Goal: Transaction & Acquisition: Purchase product/service

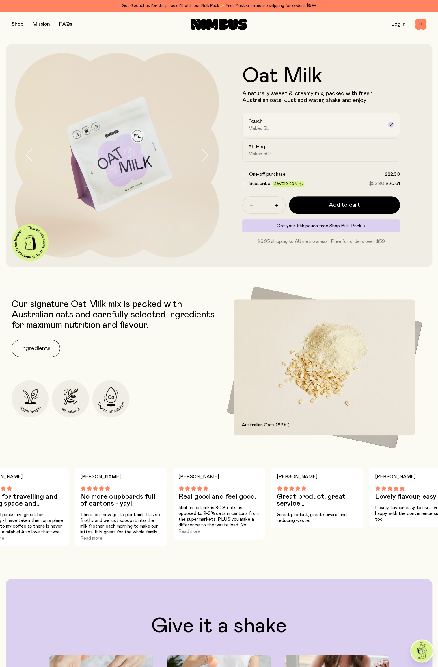
click at [334, 129] on div "Pouch Makes 5L" at bounding box center [317, 124] width 136 height 13
click at [297, 150] on div "XL Bag Makes 50L" at bounding box center [317, 149] width 136 height 13
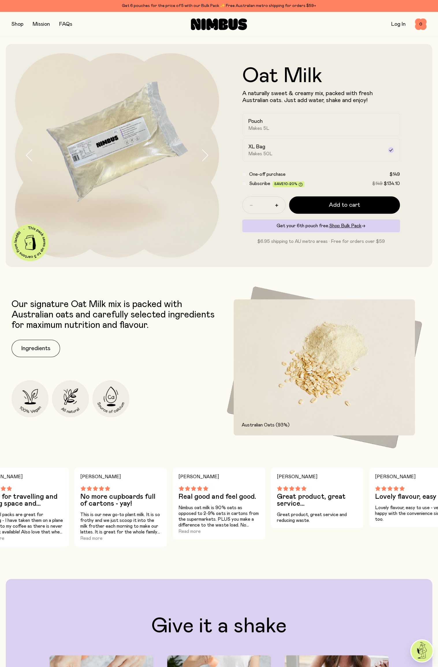
click at [203, 157] on icon "button" at bounding box center [205, 155] width 8 height 12
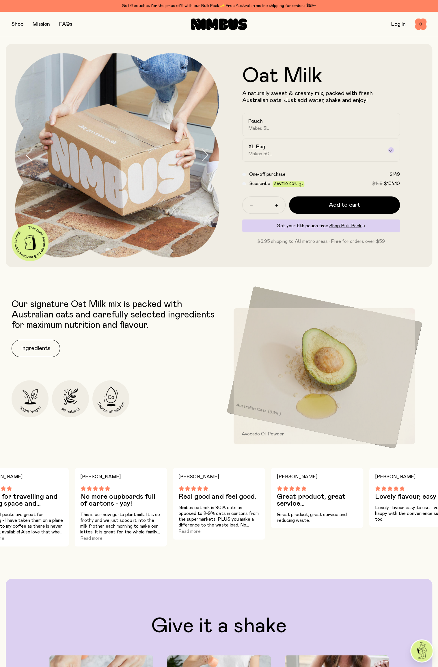
click at [200, 162] on img at bounding box center [117, 155] width 204 height 204
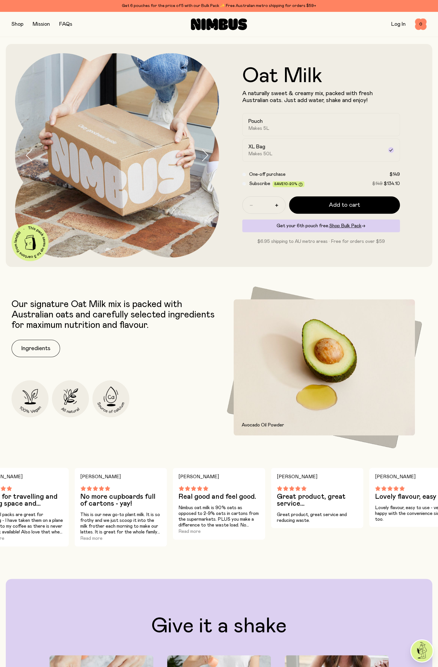
click at [20, 25] on button "button" at bounding box center [18, 24] width 12 height 8
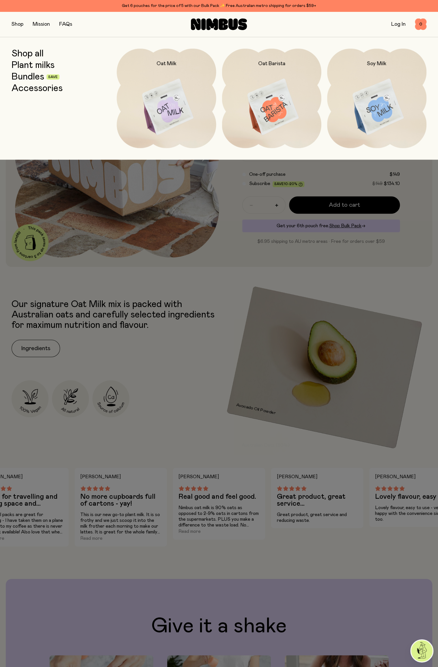
click at [276, 114] on img at bounding box center [271, 107] width 99 height 117
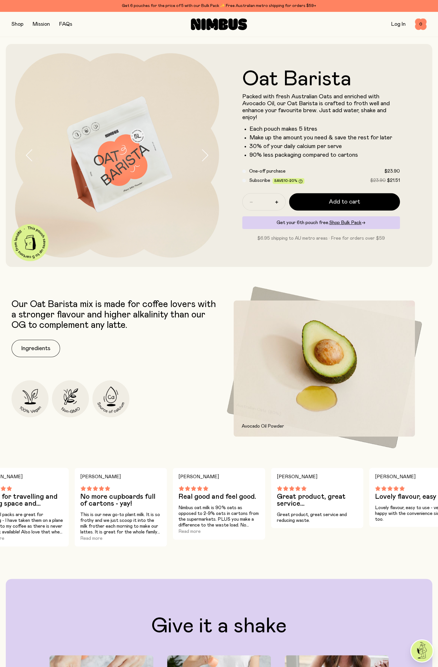
click at [20, 28] on button "button" at bounding box center [18, 24] width 12 height 8
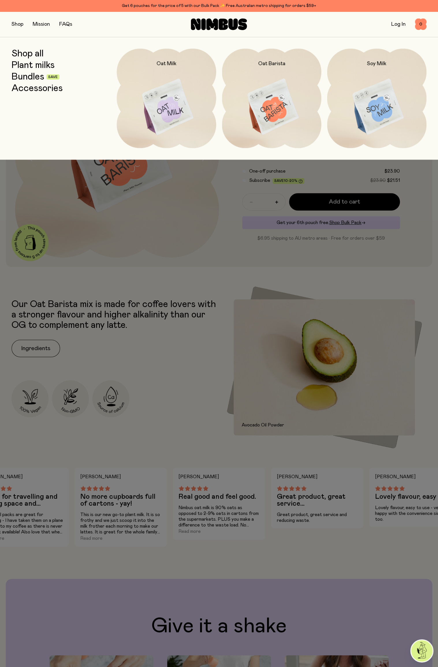
click at [383, 109] on img at bounding box center [376, 107] width 99 height 117
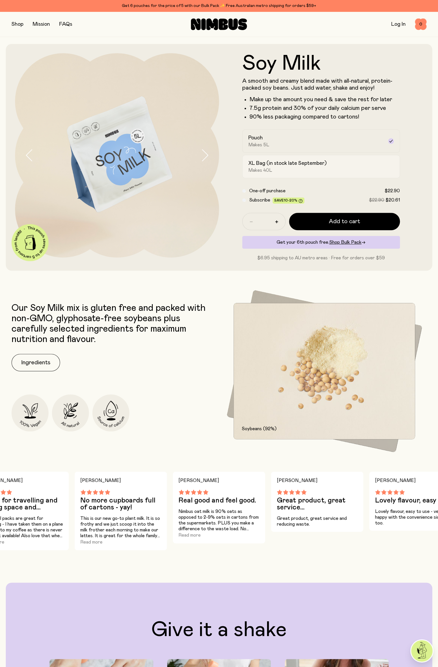
click at [353, 165] on div "XL Bag (in stock late September) Makes 40L" at bounding box center [317, 166] width 136 height 13
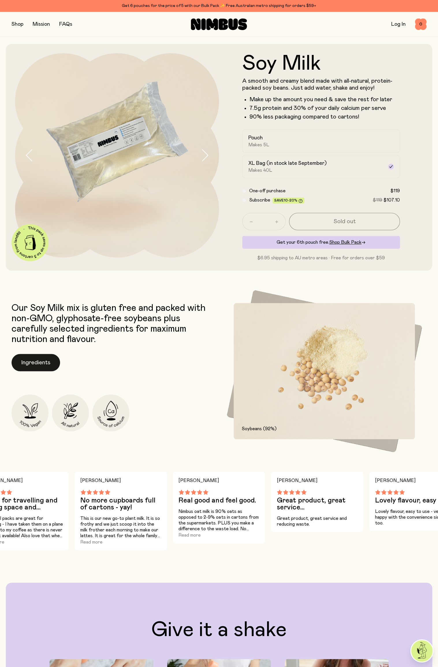
click at [38, 365] on button "Ingredients" at bounding box center [36, 362] width 49 height 17
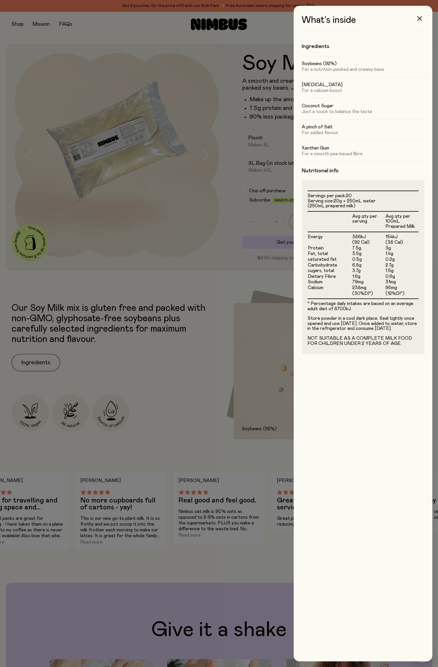
click at [183, 368] on div at bounding box center [219, 333] width 438 height 667
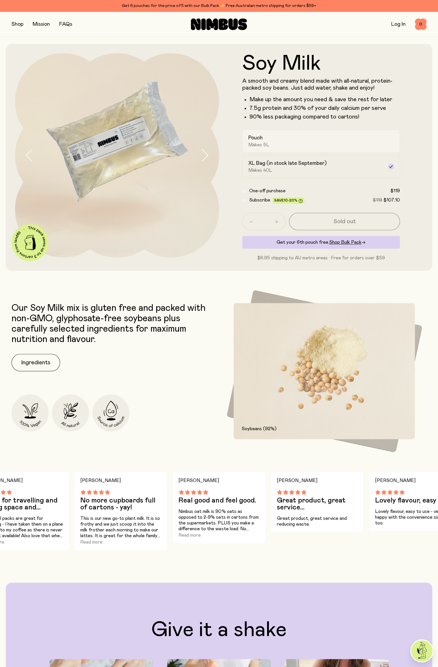
click at [359, 146] on div "Pouch Makes 5L" at bounding box center [317, 140] width 136 height 13
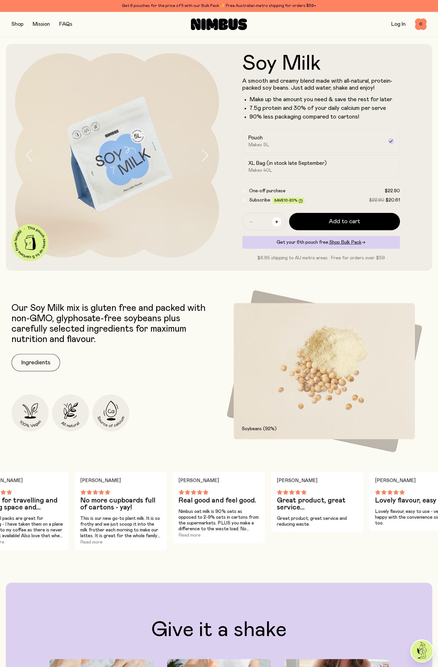
click at [275, 223] on icon "button" at bounding box center [276, 221] width 3 height 3
click at [277, 221] on icon "button" at bounding box center [276, 221] width 3 height 3
click at [375, 225] on button "Add to cart" at bounding box center [344, 221] width 111 height 17
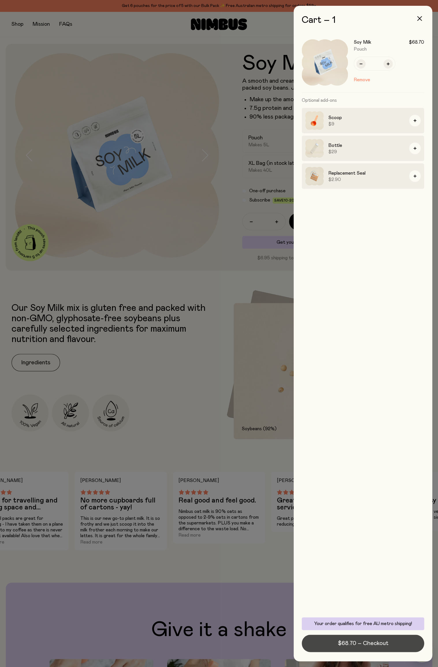
click at [390, 644] on button "$68.70 – Checkout" at bounding box center [363, 642] width 123 height 17
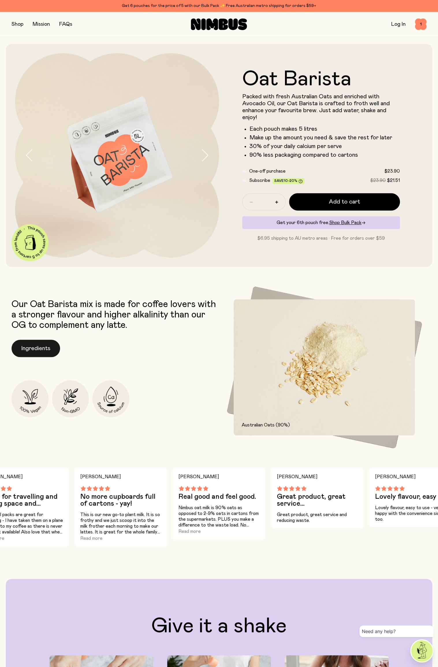
click at [45, 345] on button "Ingredients" at bounding box center [36, 348] width 49 height 17
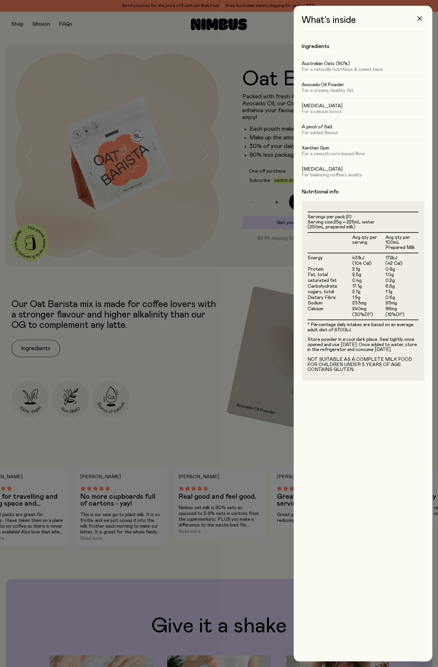
click at [221, 451] on div at bounding box center [219, 333] width 438 height 667
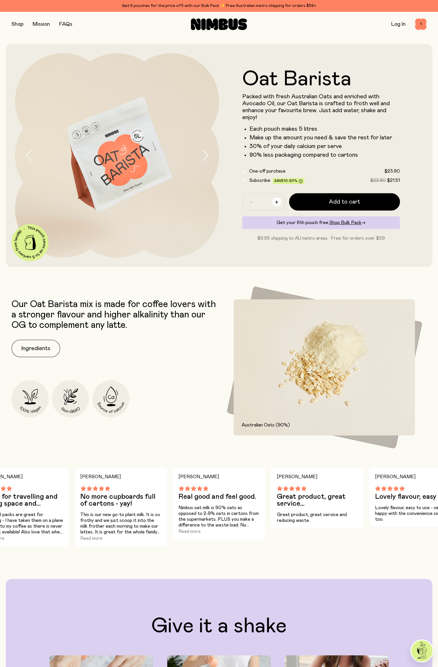
click at [277, 207] on button "button" at bounding box center [276, 201] width 9 height 9
click at [278, 203] on icon "button" at bounding box center [276, 202] width 3 height 3
type input "*"
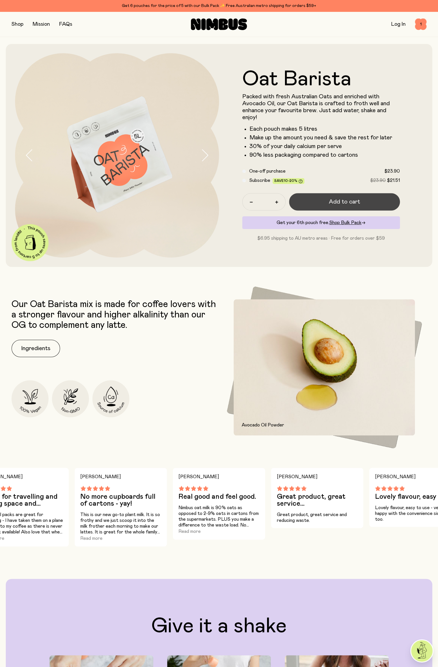
click at [358, 205] on span "Add to cart" at bounding box center [344, 202] width 31 height 8
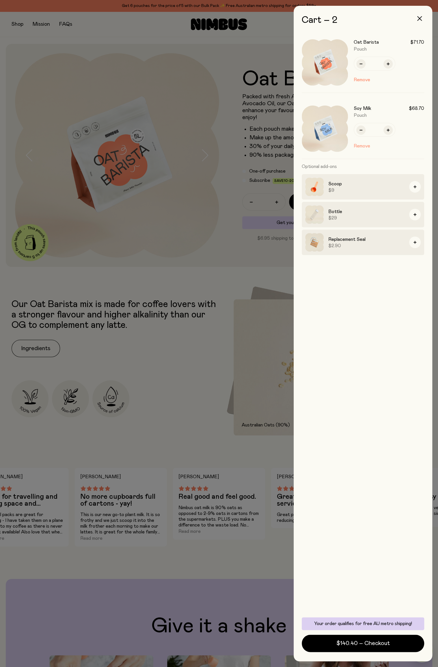
click at [364, 146] on button "Remove" at bounding box center [362, 145] width 16 height 7
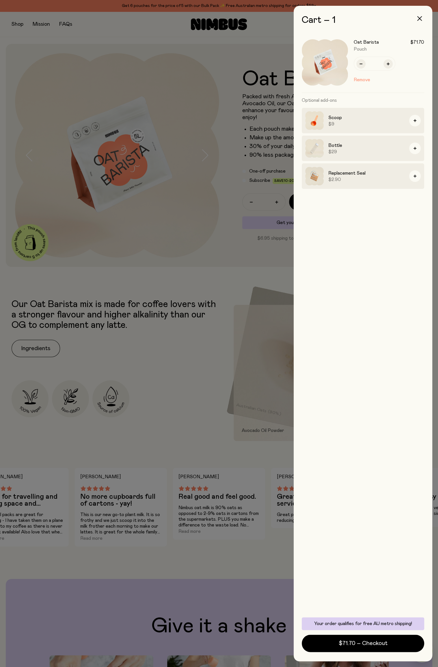
click at [366, 79] on button "Remove" at bounding box center [362, 79] width 16 height 7
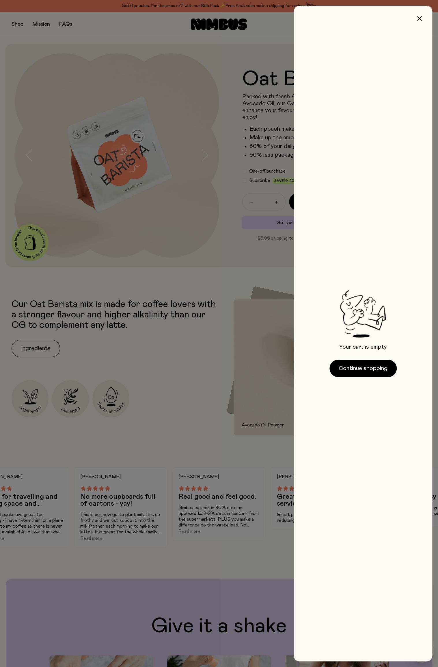
click at [22, 27] on div at bounding box center [219, 333] width 438 height 667
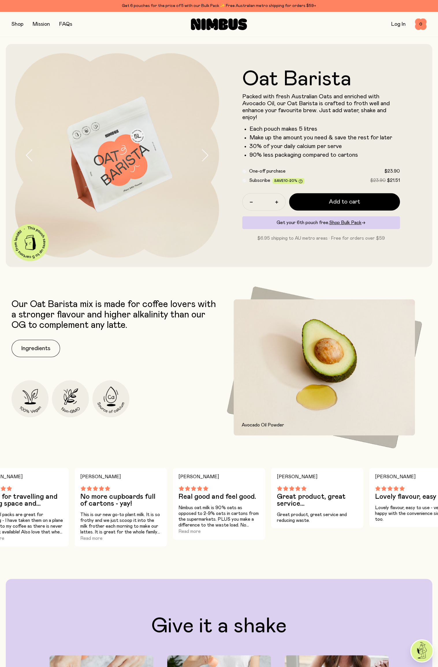
click at [15, 27] on button "button" at bounding box center [18, 24] width 12 height 8
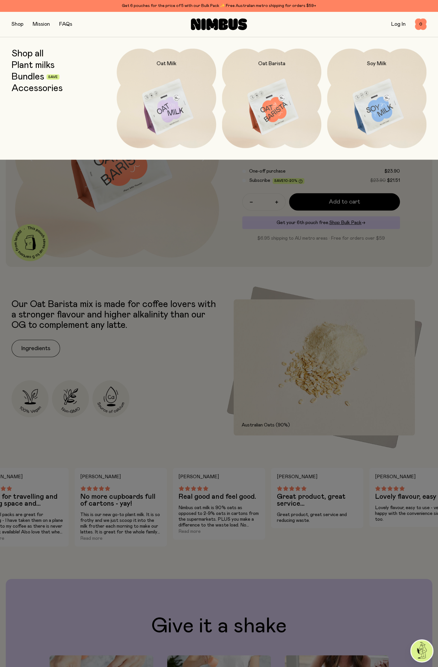
click at [174, 108] on img at bounding box center [166, 107] width 99 height 117
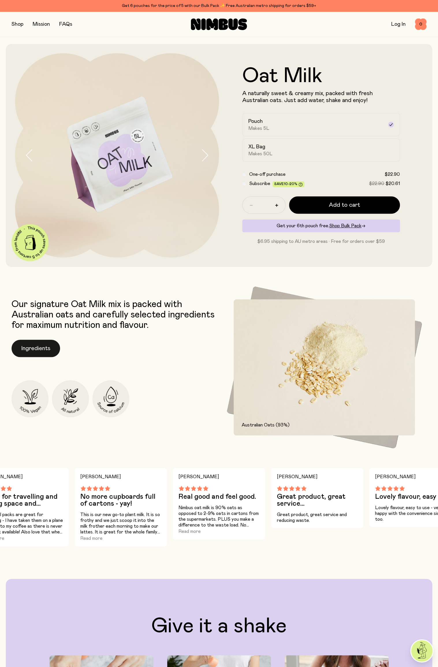
click at [44, 347] on button "Ingredients" at bounding box center [36, 348] width 49 height 17
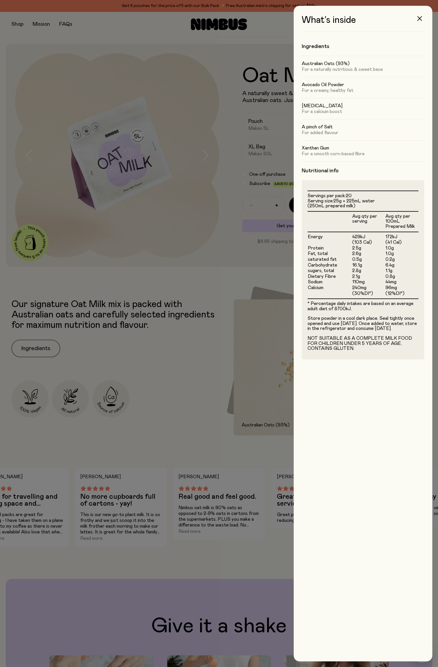
click at [155, 306] on div at bounding box center [219, 333] width 438 height 667
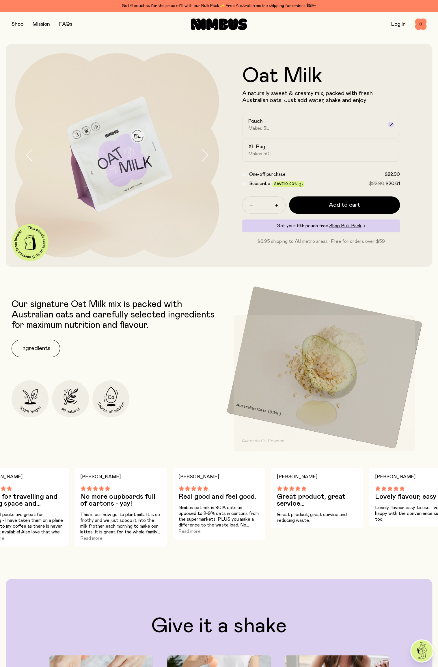
click at [22, 23] on button "button" at bounding box center [18, 24] width 12 height 8
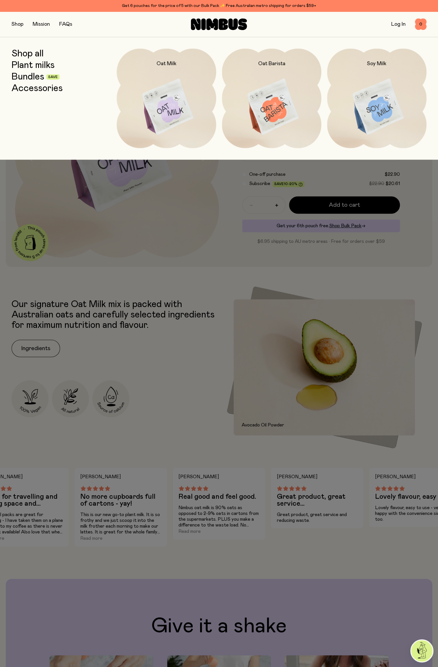
click at [278, 114] on img at bounding box center [271, 107] width 99 height 117
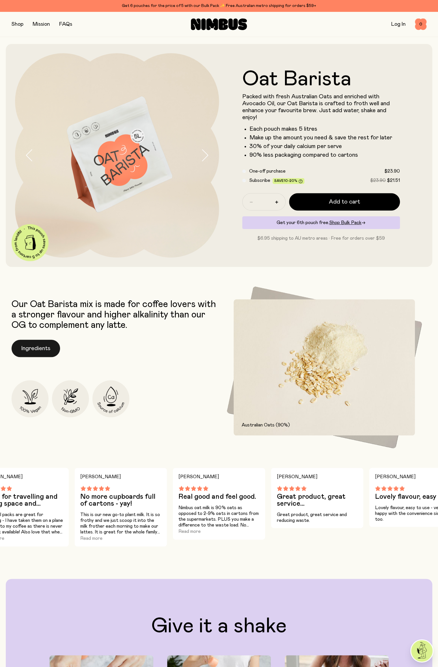
click at [36, 351] on button "Ingredients" at bounding box center [36, 348] width 49 height 17
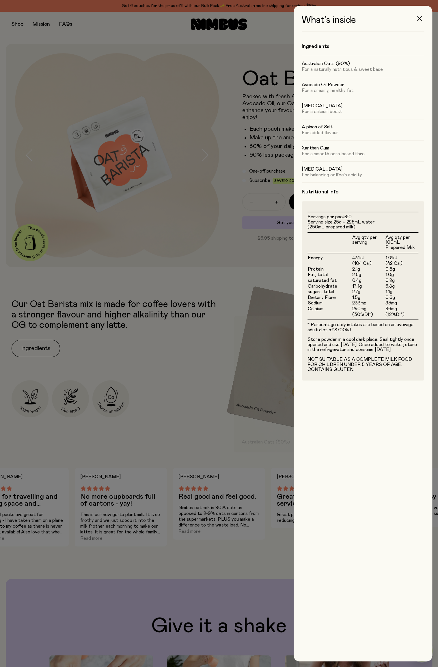
click at [198, 329] on div at bounding box center [219, 333] width 438 height 667
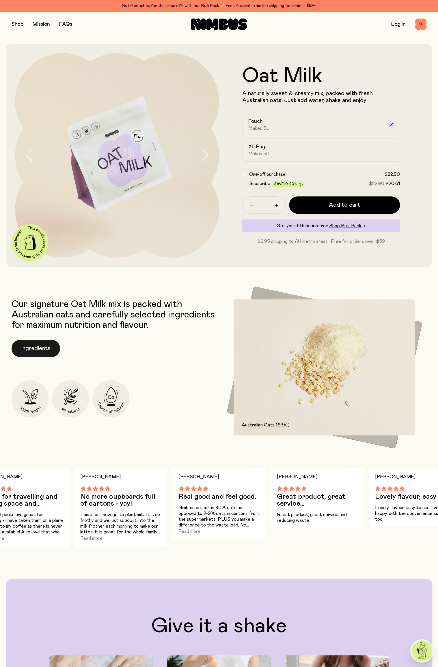
click at [38, 346] on button "Ingredients" at bounding box center [36, 348] width 49 height 17
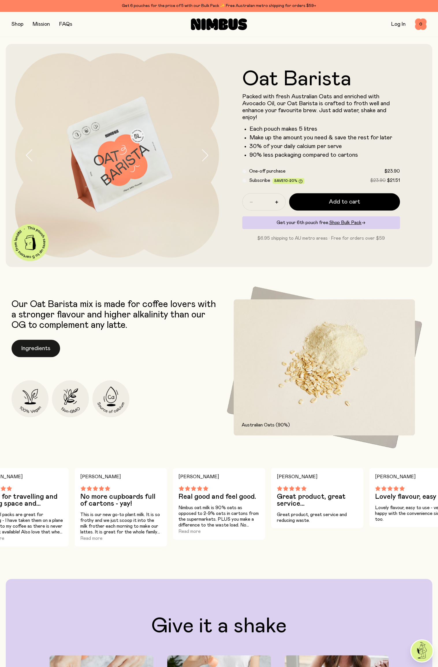
click at [37, 351] on button "Ingredients" at bounding box center [36, 348] width 49 height 17
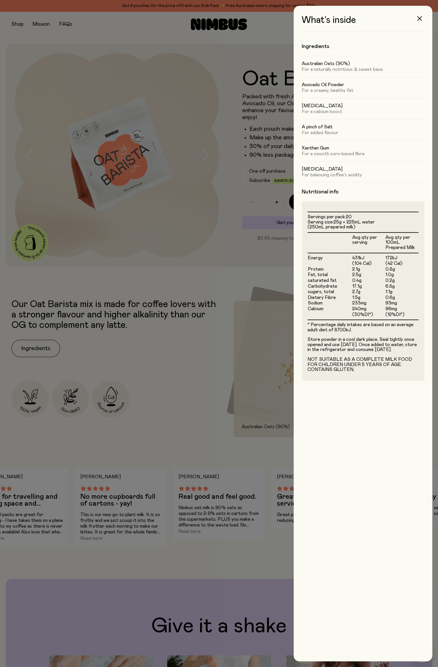
click at [168, 288] on div at bounding box center [219, 333] width 438 height 667
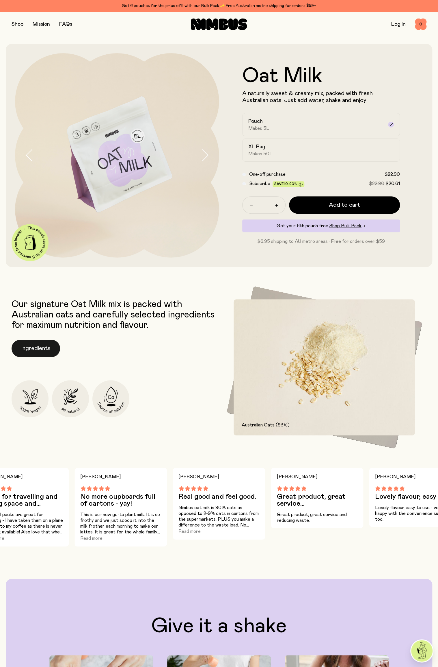
click at [40, 349] on button "Ingredients" at bounding box center [36, 348] width 49 height 17
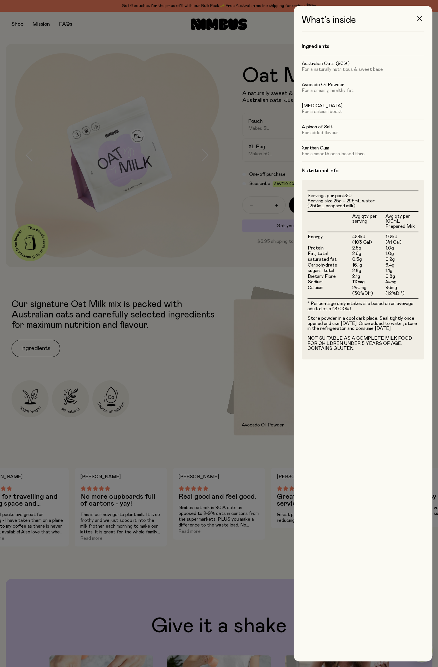
click at [195, 358] on div at bounding box center [219, 333] width 438 height 667
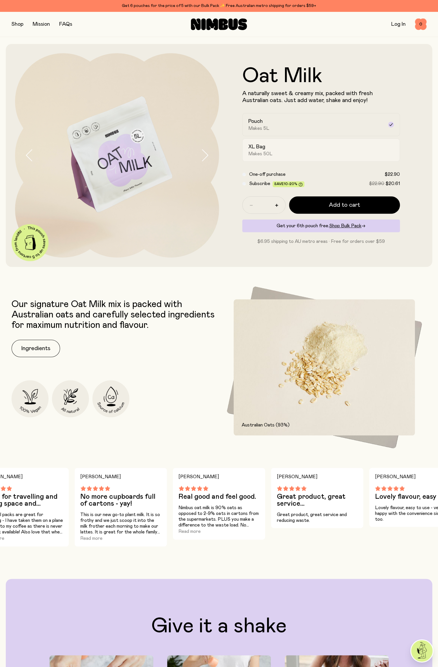
click at [272, 156] on span "Makes 50L" at bounding box center [261, 154] width 24 height 6
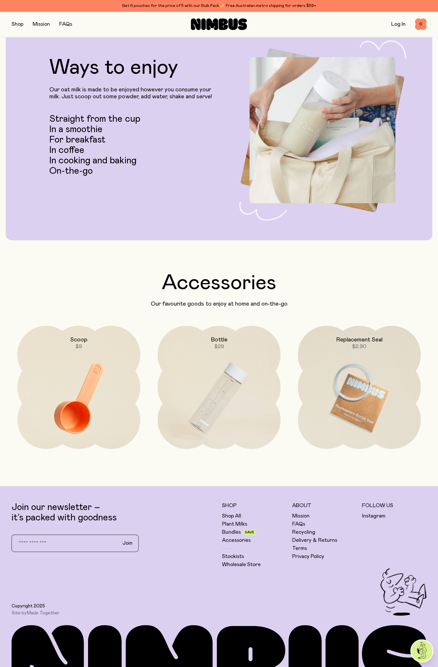
scroll to position [1053, 0]
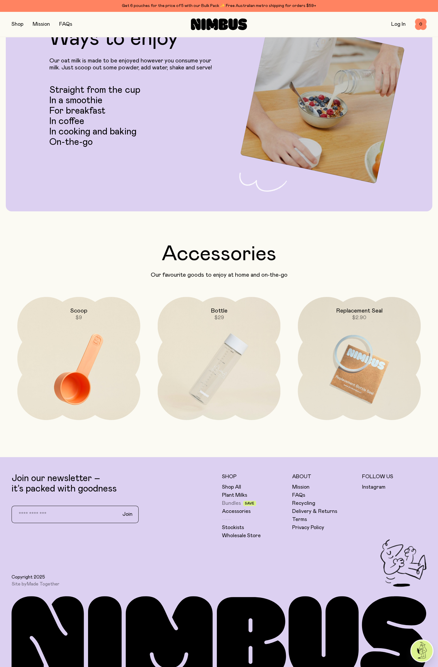
click at [234, 503] on link "Bundles" at bounding box center [231, 503] width 19 height 7
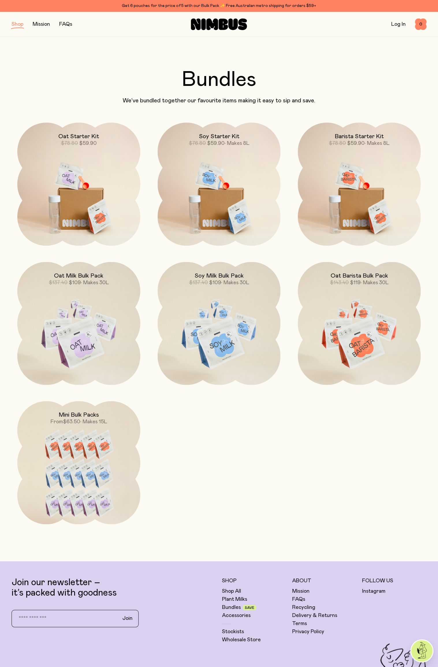
click at [217, 209] on img at bounding box center [219, 195] width 123 height 145
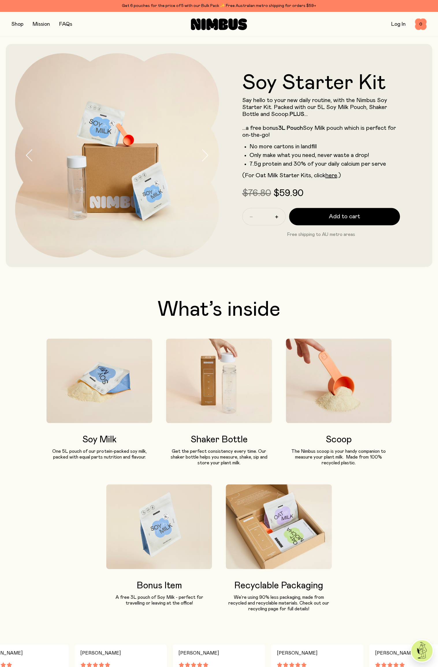
click at [199, 160] on img at bounding box center [117, 155] width 204 height 204
click at [200, 157] on img at bounding box center [117, 155] width 204 height 204
click at [14, 22] on button "button" at bounding box center [18, 24] width 12 height 8
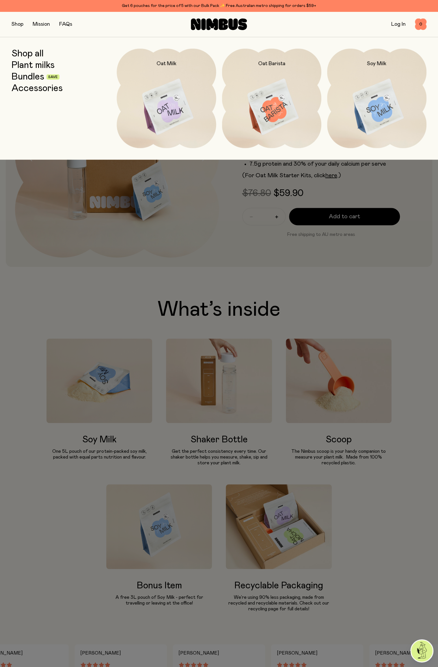
click at [169, 106] on img at bounding box center [166, 107] width 99 height 117
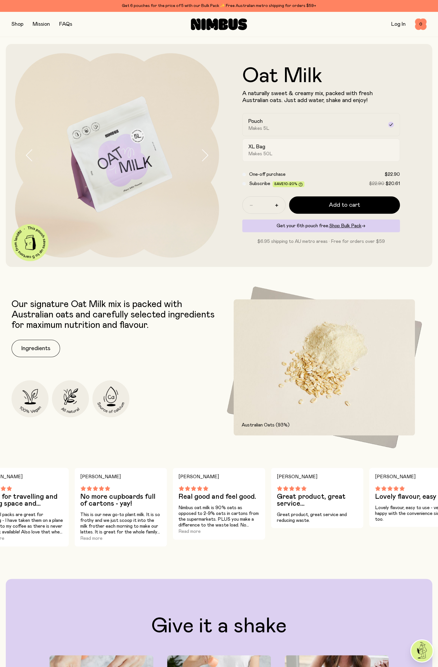
click at [257, 156] on span "Makes 50L" at bounding box center [261, 154] width 24 height 6
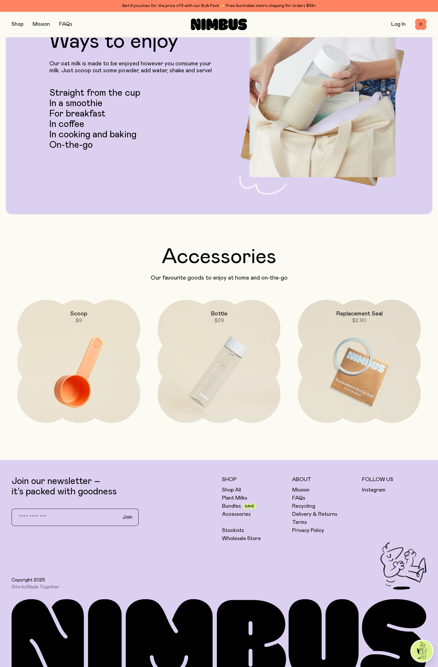
scroll to position [1053, 0]
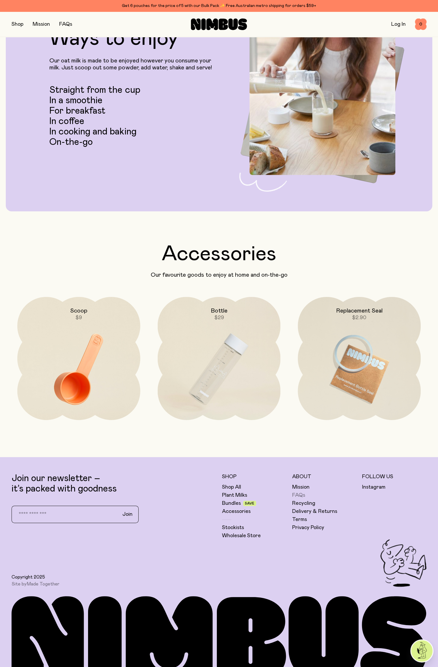
click at [296, 496] on link "FAQs" at bounding box center [298, 495] width 13 height 7
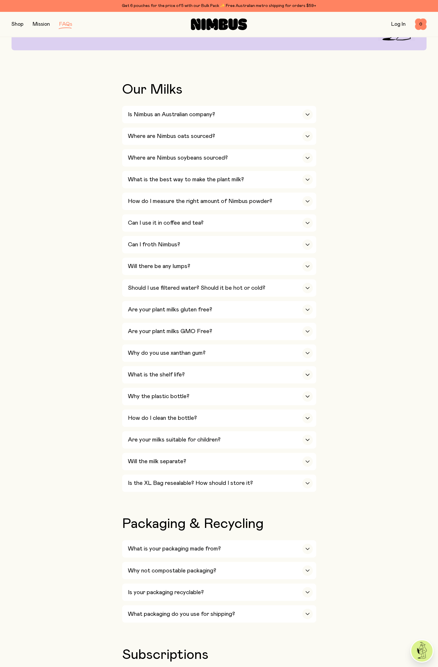
scroll to position [90, 0]
click at [247, 112] on div "Is Nimbus an Australian company?" at bounding box center [220, 114] width 185 height 17
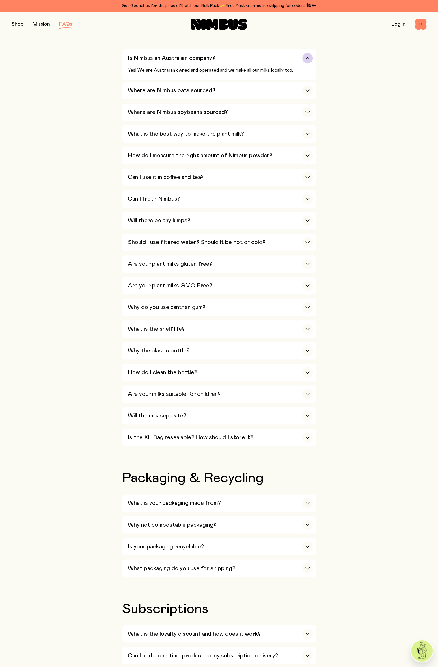
scroll to position [146, 0]
click at [142, 90] on h3 "Where are Nimbus oats sourced?" at bounding box center [171, 90] width 87 height 7
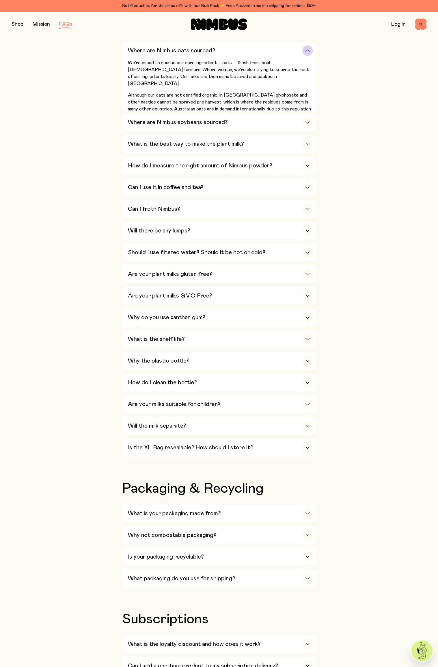
scroll to position [178, 0]
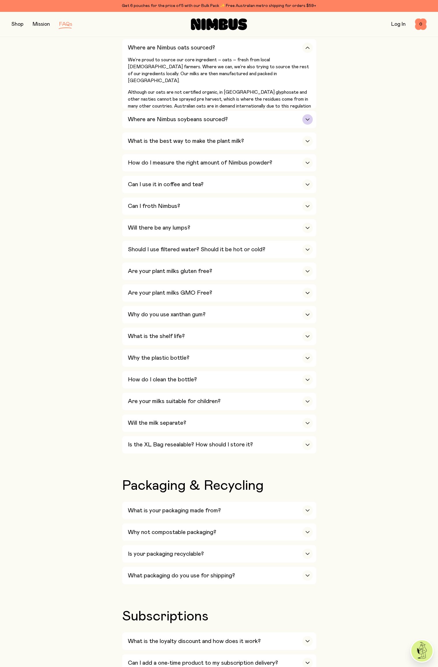
click at [133, 122] on h3 "Where are Nimbus soybeans sourced?" at bounding box center [178, 119] width 100 height 7
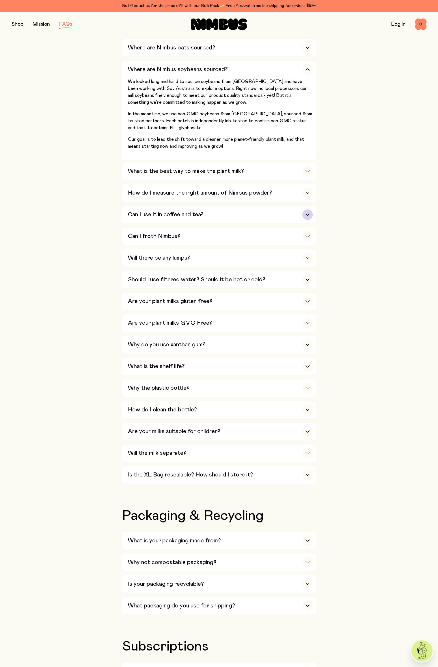
click at [145, 215] on h3 "Can I use it in coffee and tea?" at bounding box center [166, 214] width 76 height 7
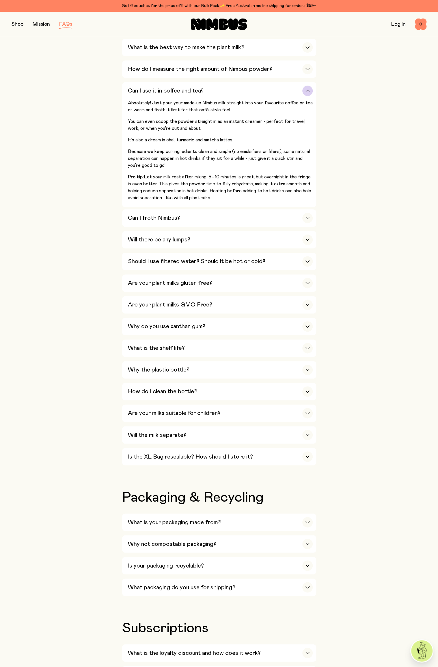
scroll to position [240, 0]
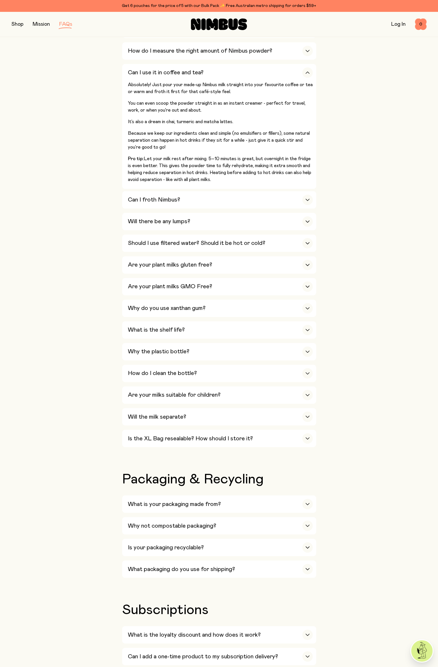
click at [13, 22] on button "button" at bounding box center [18, 24] width 12 height 8
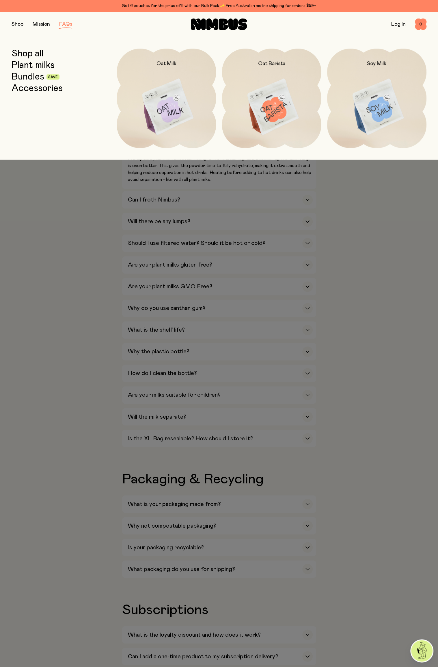
click at [162, 105] on img at bounding box center [166, 107] width 99 height 117
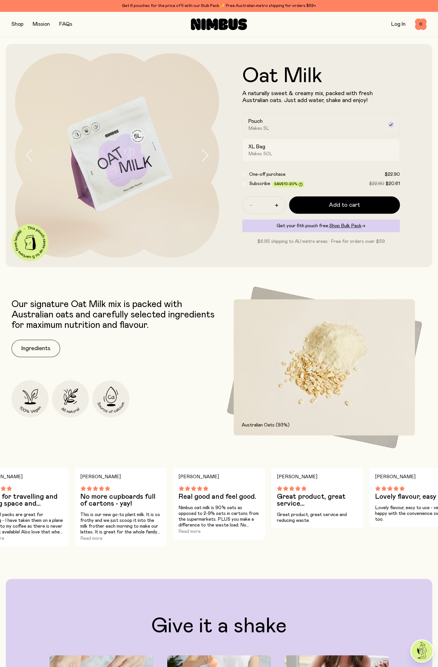
click at [254, 151] on span "Makes 50L" at bounding box center [261, 154] width 24 height 6
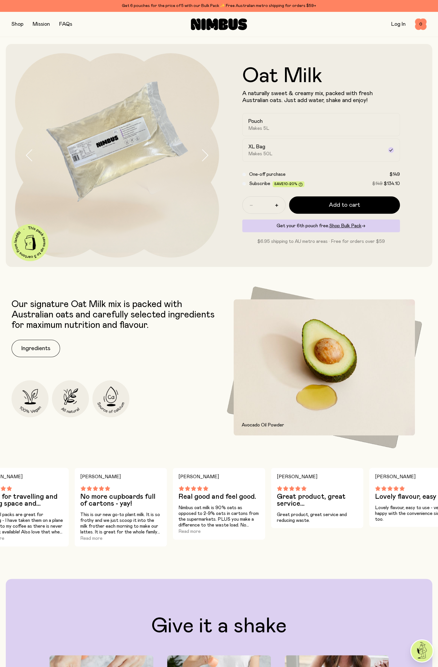
click at [83, 151] on img at bounding box center [117, 155] width 204 height 204
click at [254, 124] on h2 "Pouch" at bounding box center [256, 121] width 14 height 7
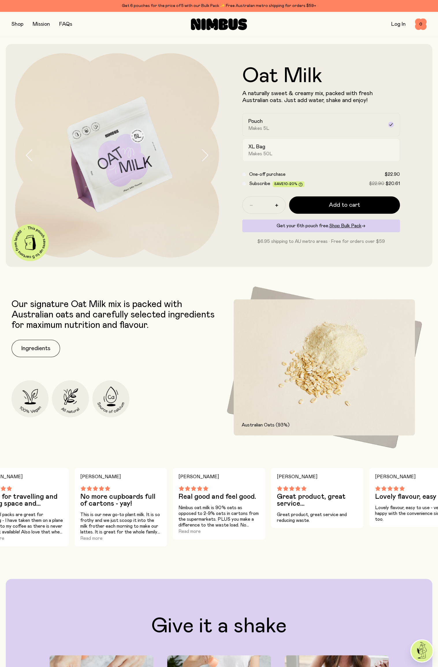
click at [258, 151] on span "Makes 50L" at bounding box center [261, 154] width 24 height 6
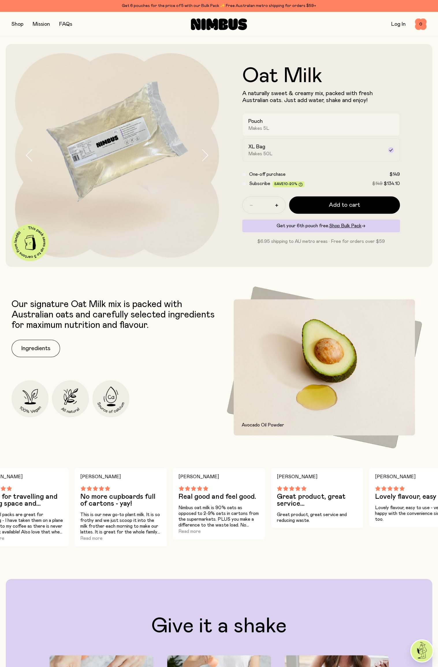
click at [266, 131] on span "Makes 5L" at bounding box center [259, 128] width 21 height 6
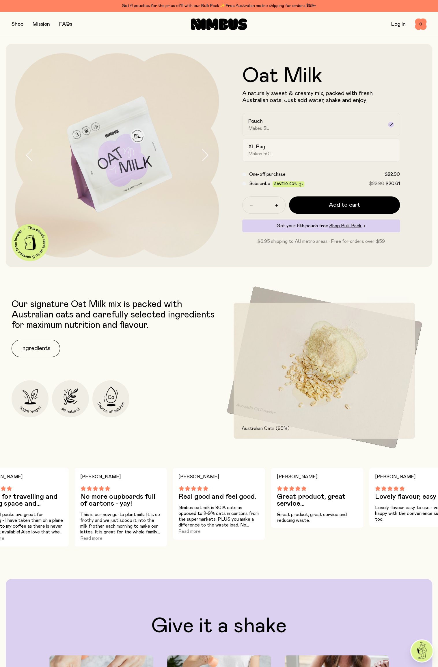
click at [260, 148] on h2 "XL Bag" at bounding box center [257, 146] width 17 height 7
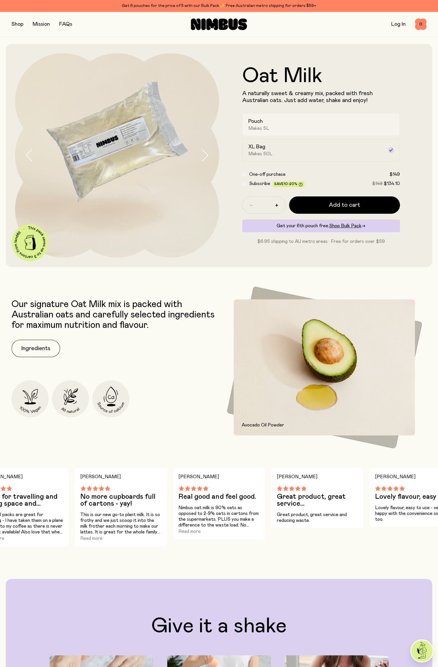
click at [253, 123] on h2 "Pouch" at bounding box center [256, 121] width 14 height 7
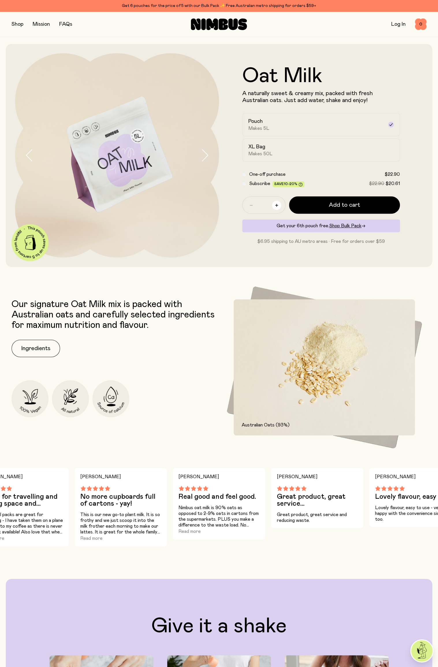
click at [278, 207] on icon "button" at bounding box center [276, 205] width 3 height 3
click at [278, 206] on icon "button" at bounding box center [276, 205] width 3 height 3
type input "*"
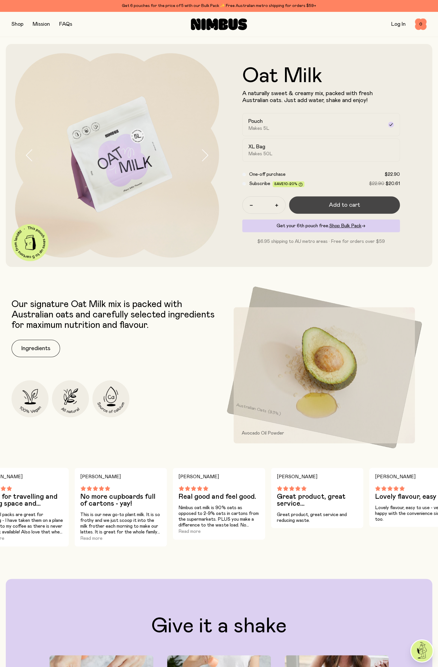
click at [356, 203] on span "Add to cart" at bounding box center [344, 205] width 31 height 8
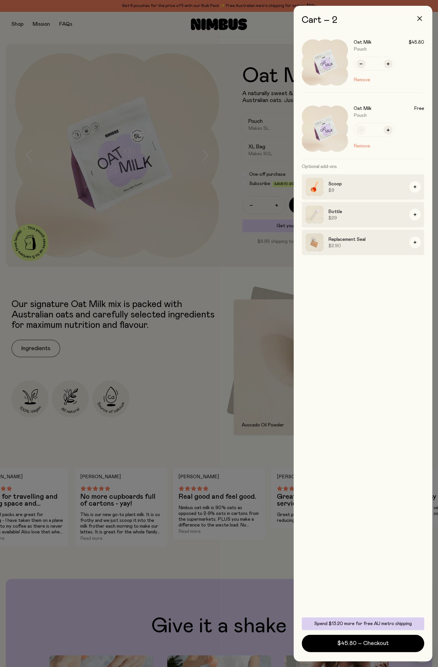
click at [15, 23] on div at bounding box center [219, 333] width 438 height 667
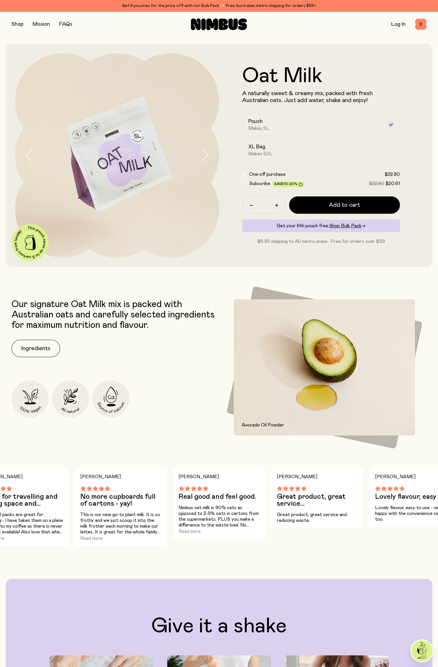
click at [20, 25] on button "button" at bounding box center [18, 24] width 12 height 8
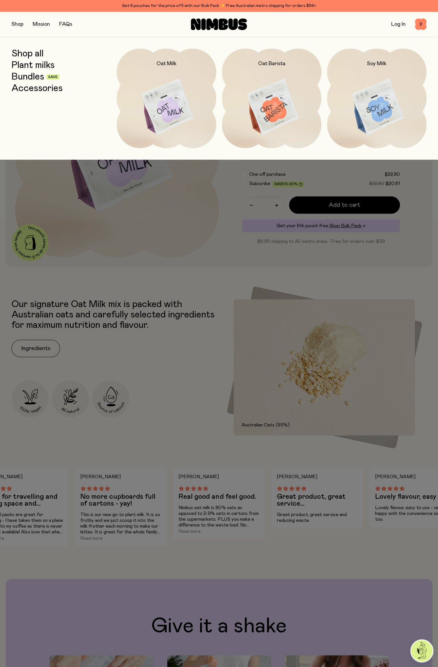
click at [34, 75] on link "Bundles" at bounding box center [28, 77] width 33 height 10
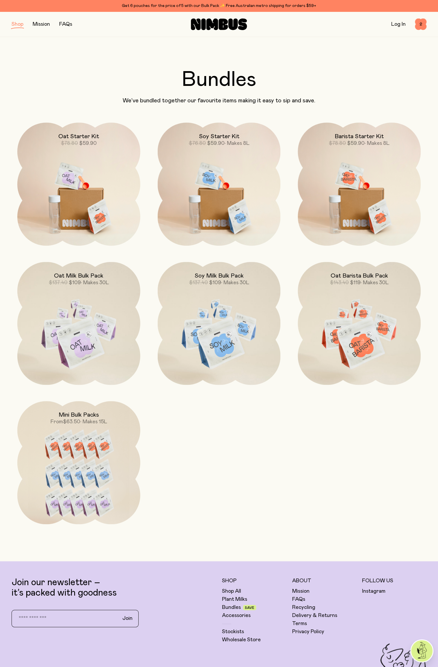
click at [252, 207] on img at bounding box center [219, 195] width 123 height 145
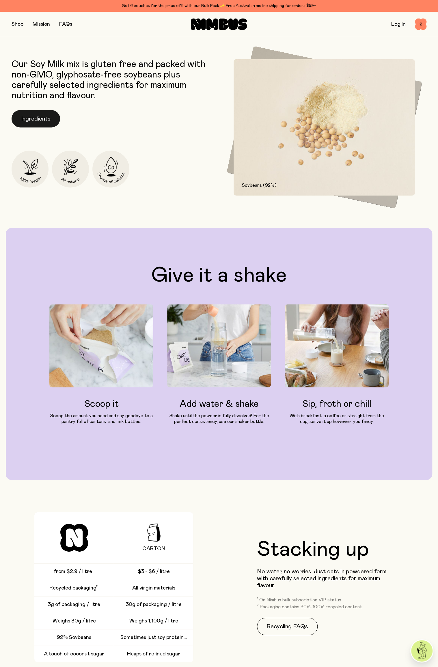
click at [33, 115] on button "Ingredients" at bounding box center [36, 118] width 49 height 17
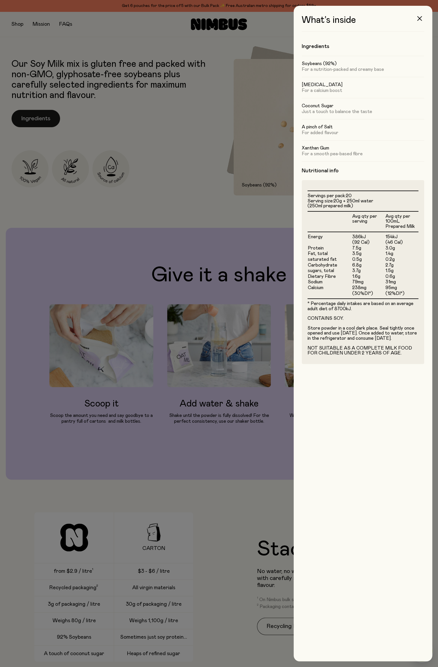
scroll to position [20, 0]
click at [255, 279] on div at bounding box center [219, 333] width 438 height 667
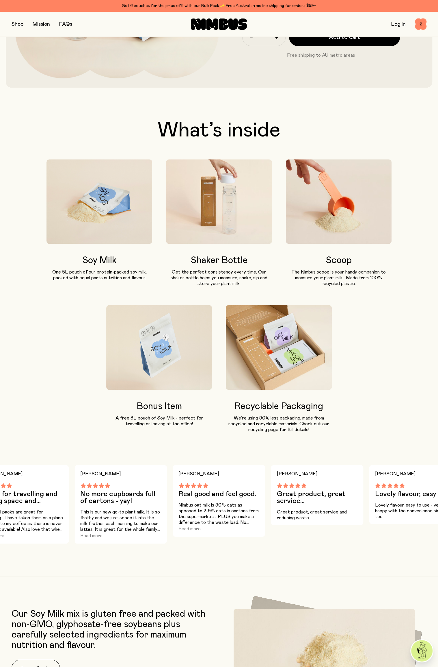
scroll to position [0, 0]
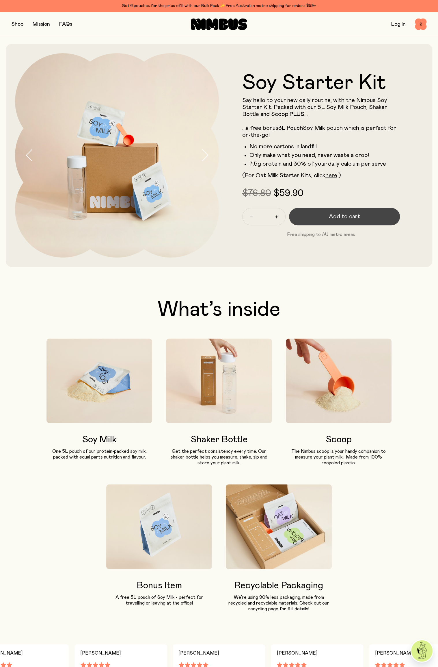
click at [360, 221] on span "Add to cart" at bounding box center [344, 216] width 31 height 8
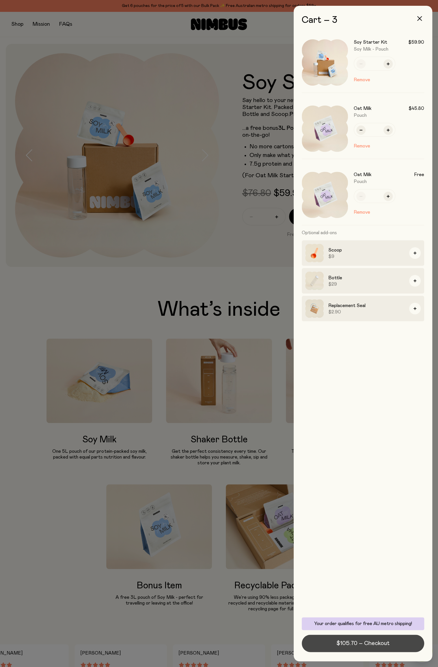
click at [329, 640] on button "$105.70 – Checkout" at bounding box center [363, 642] width 123 height 17
